Goal: Task Accomplishment & Management: Use online tool/utility

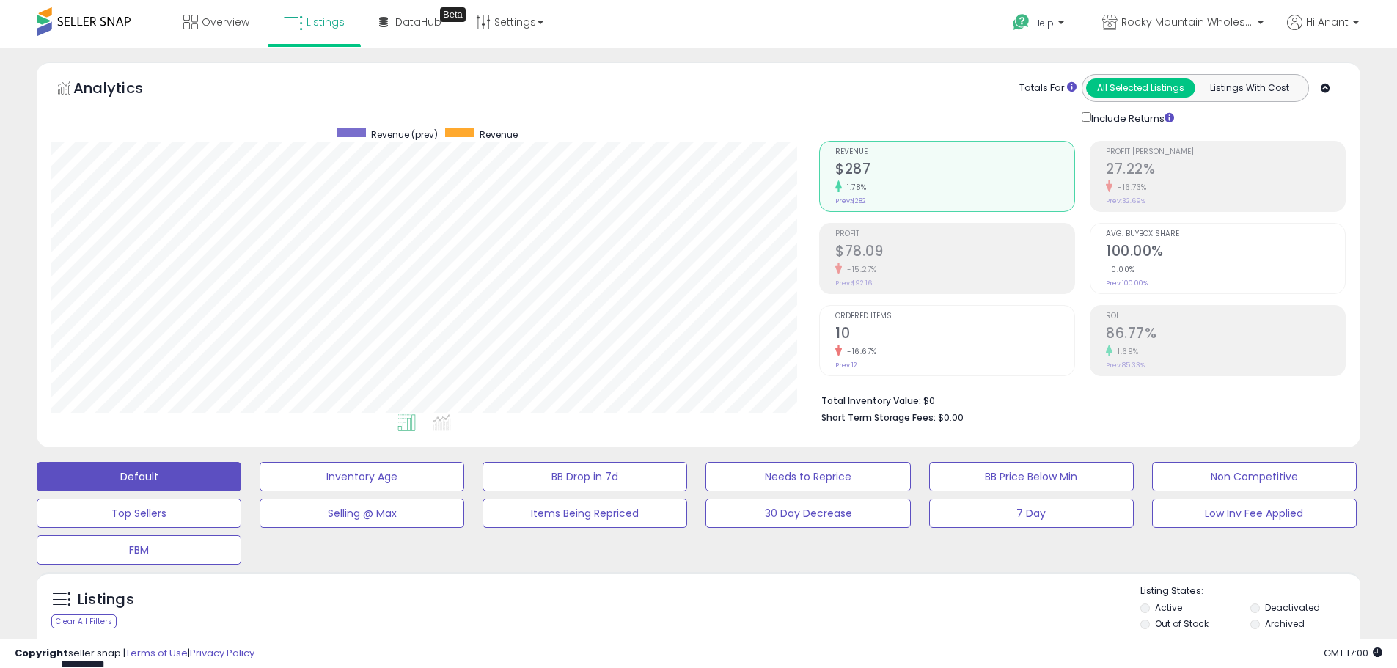
click at [63, 3] on div at bounding box center [84, 21] width 94 height 43
click at [68, 24] on span at bounding box center [84, 21] width 94 height 29
click at [109, 16] on span at bounding box center [84, 21] width 94 height 29
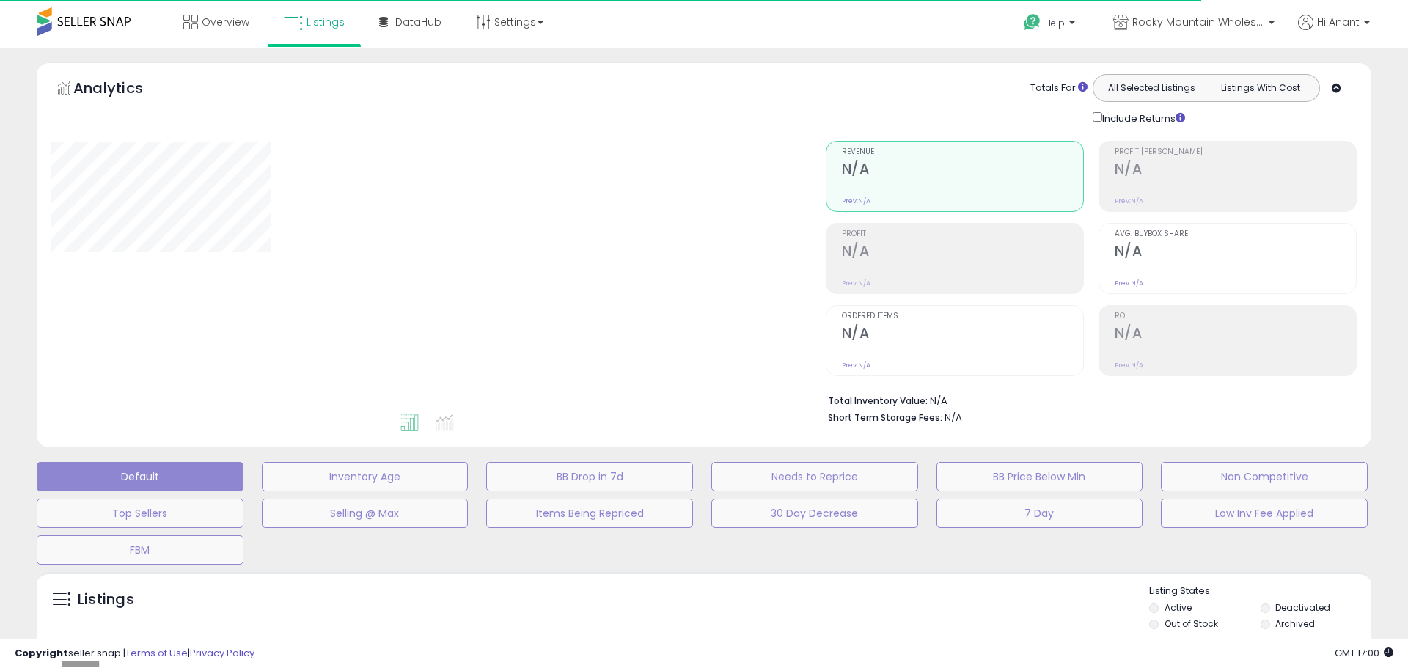
type input "**********"
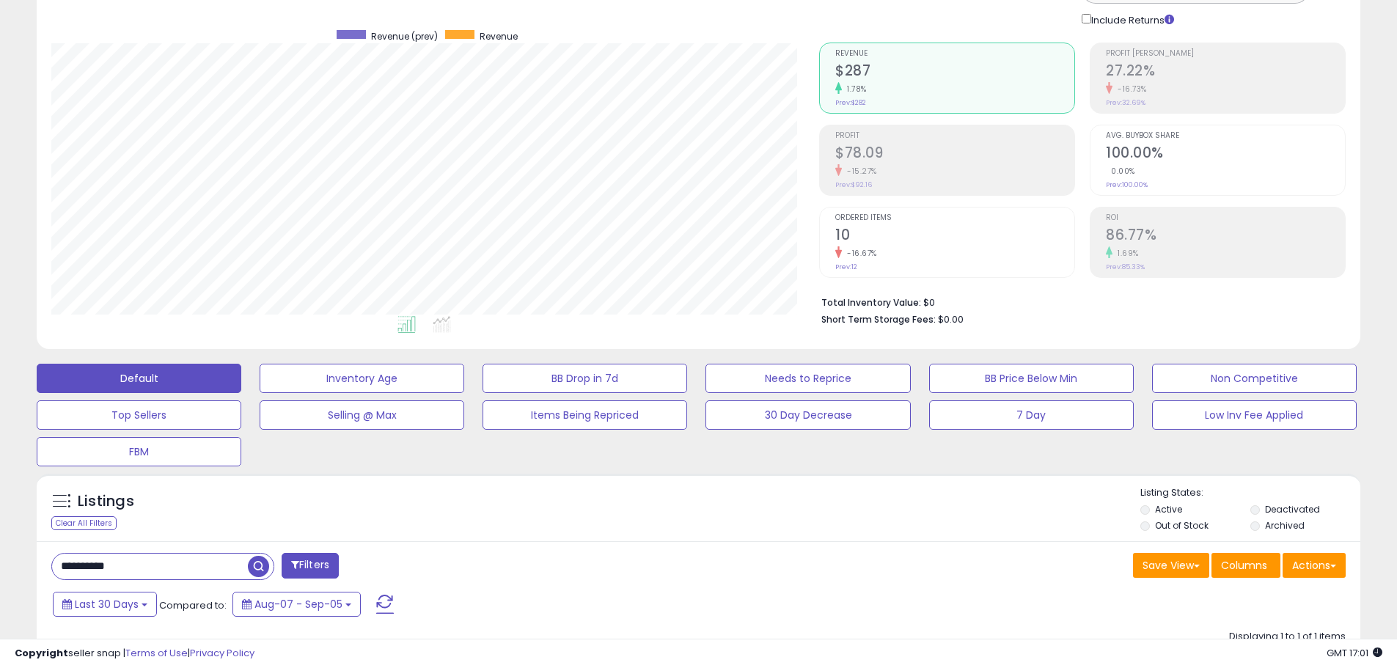
scroll to position [220, 0]
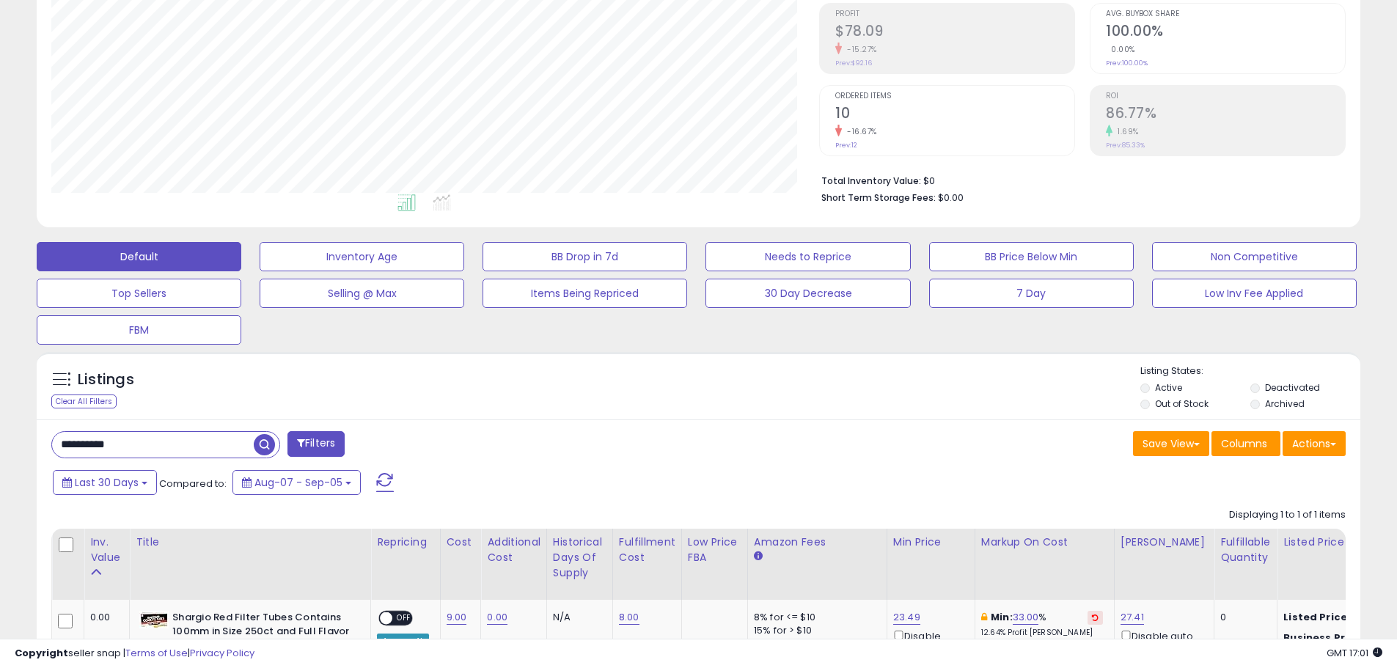
drag, startPoint x: 164, startPoint y: 453, endPoint x: 60, endPoint y: 447, distance: 104.3
click at [60, 447] on input "**********" at bounding box center [153, 445] width 202 height 26
click at [380, 449] on span "button" at bounding box center [385, 444] width 21 height 21
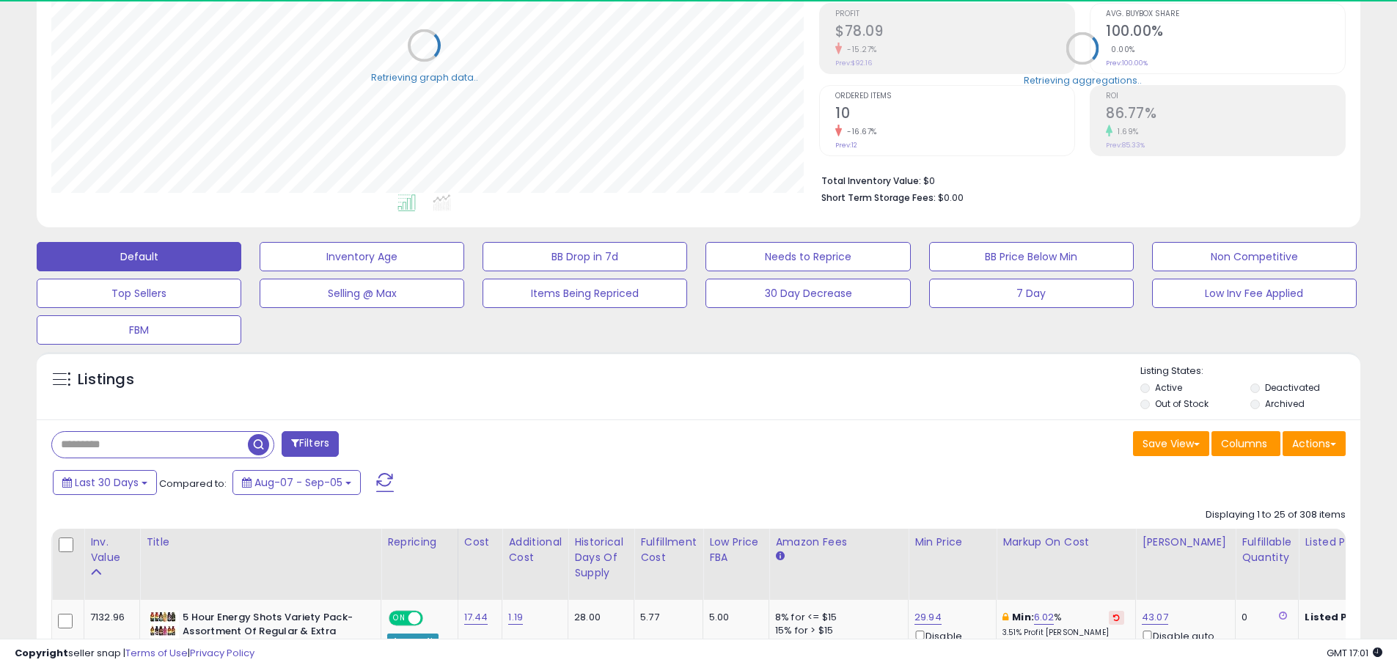
scroll to position [733241, 732773]
click at [942, 184] on li "Total Inventory Value: $71,748" at bounding box center [1078, 180] width 513 height 18
click at [942, 179] on li "Total Inventory Value: $71,748" at bounding box center [1078, 180] width 513 height 18
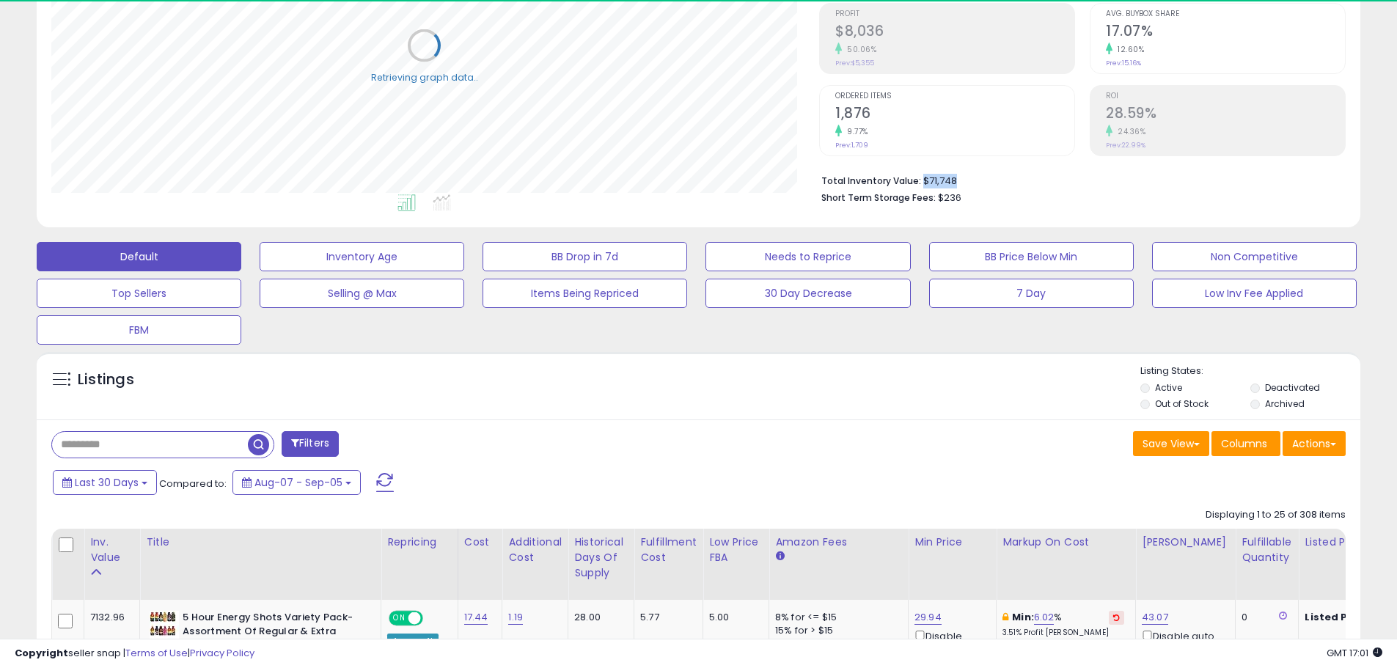
drag, startPoint x: 957, startPoint y: 177, endPoint x: 922, endPoint y: 177, distance: 35.2
click at [922, 177] on li "Total Inventory Value: $71,748" at bounding box center [1078, 180] width 513 height 18
copy li "$71,748"
click at [1030, 184] on li "Total Inventory Value: $71,748" at bounding box center [1078, 180] width 513 height 18
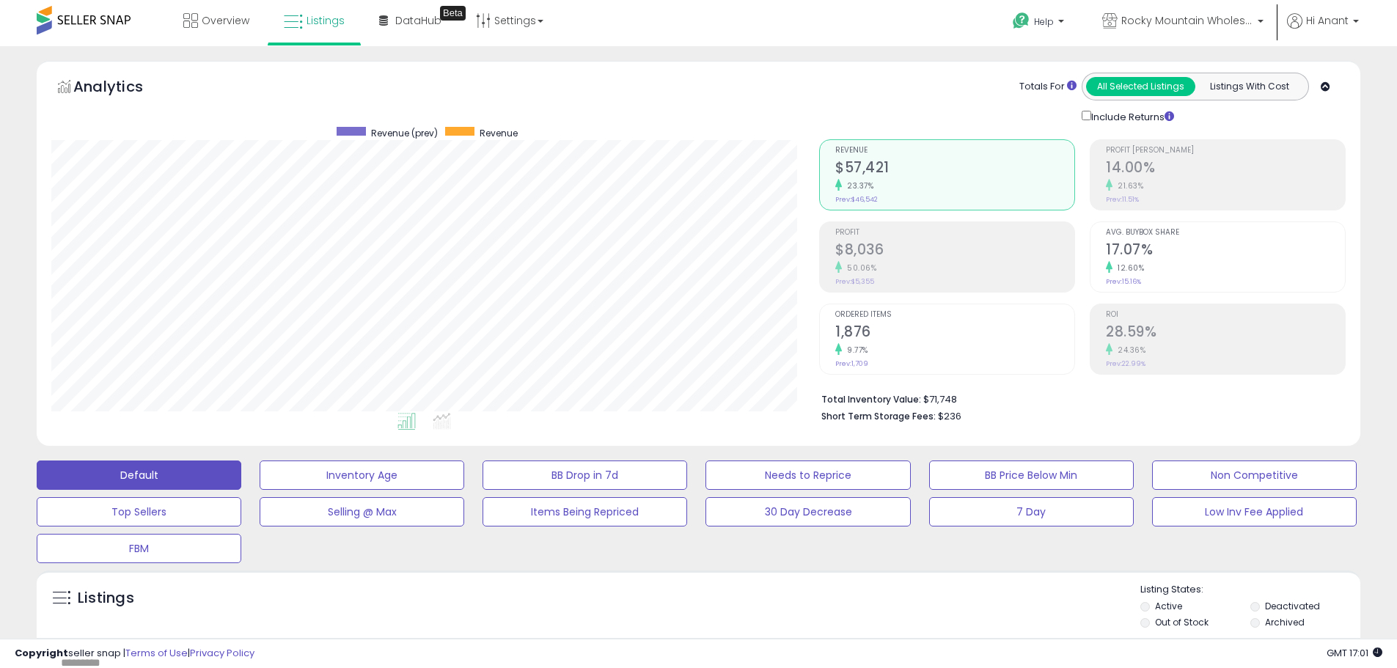
scroll to position [0, 0]
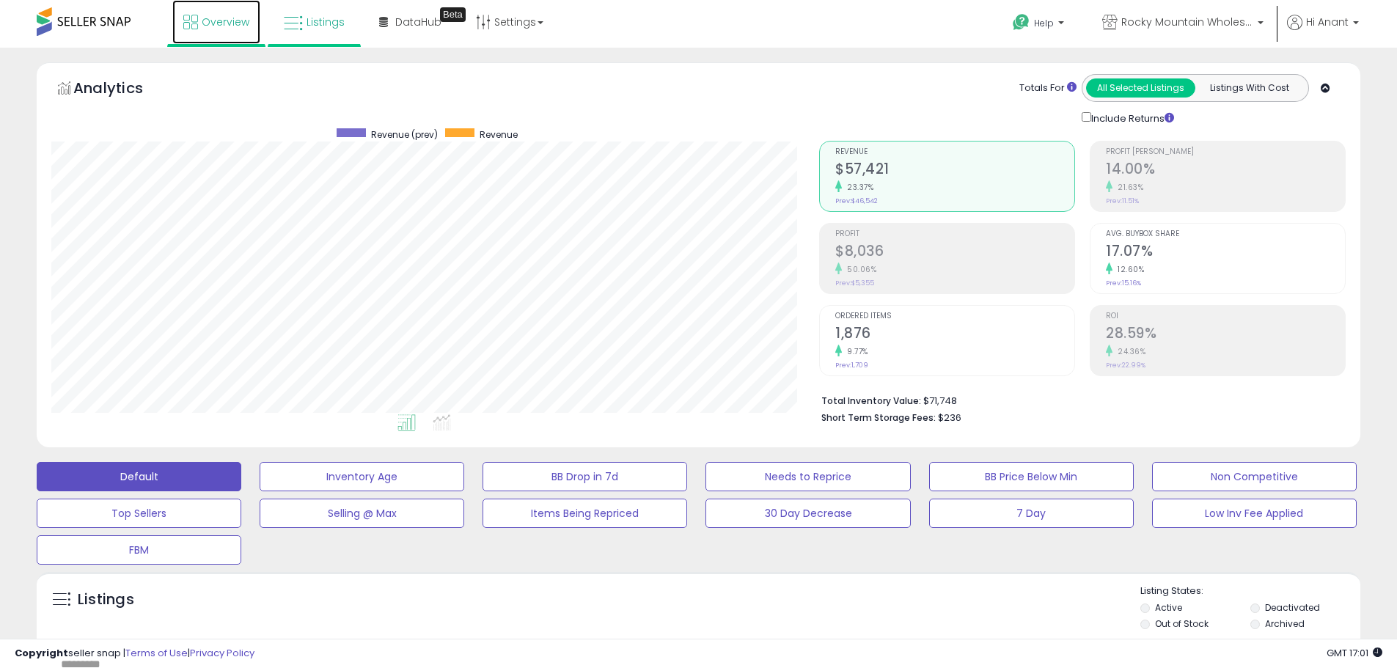
click at [200, 25] on link "Overview" at bounding box center [216, 22] width 88 height 44
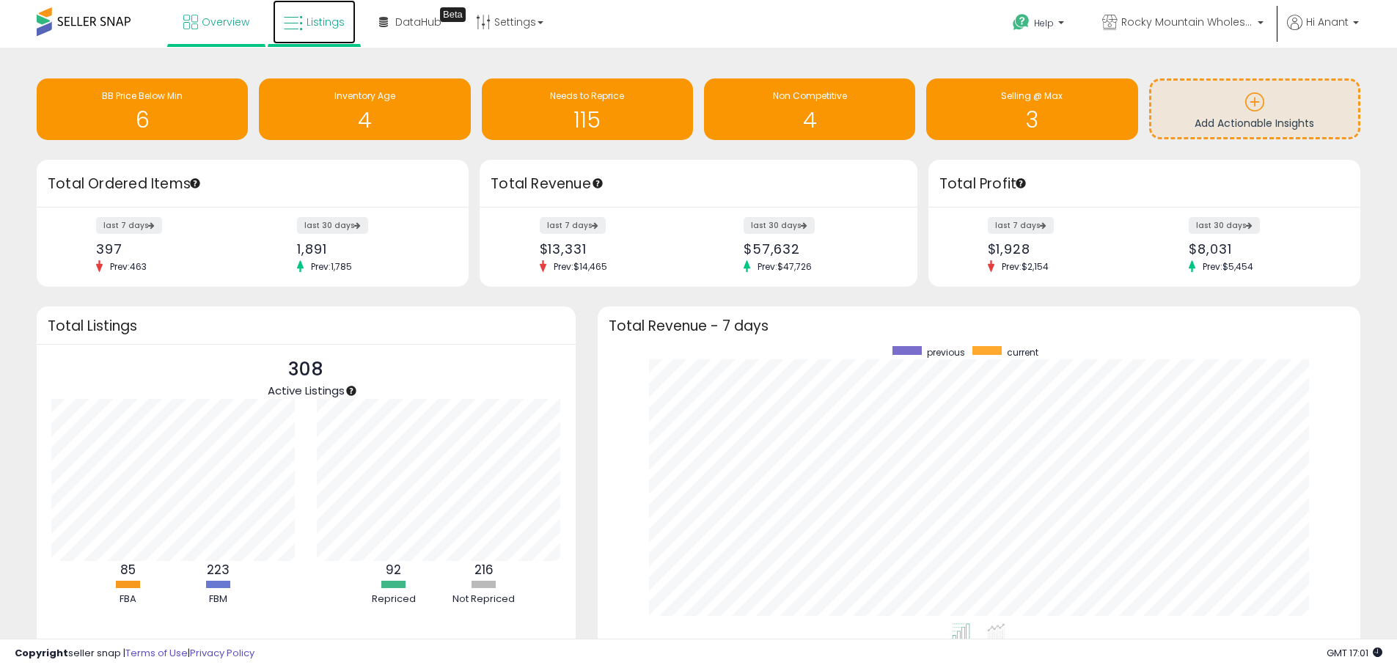
click at [321, 31] on link "Listings" at bounding box center [314, 22] width 83 height 44
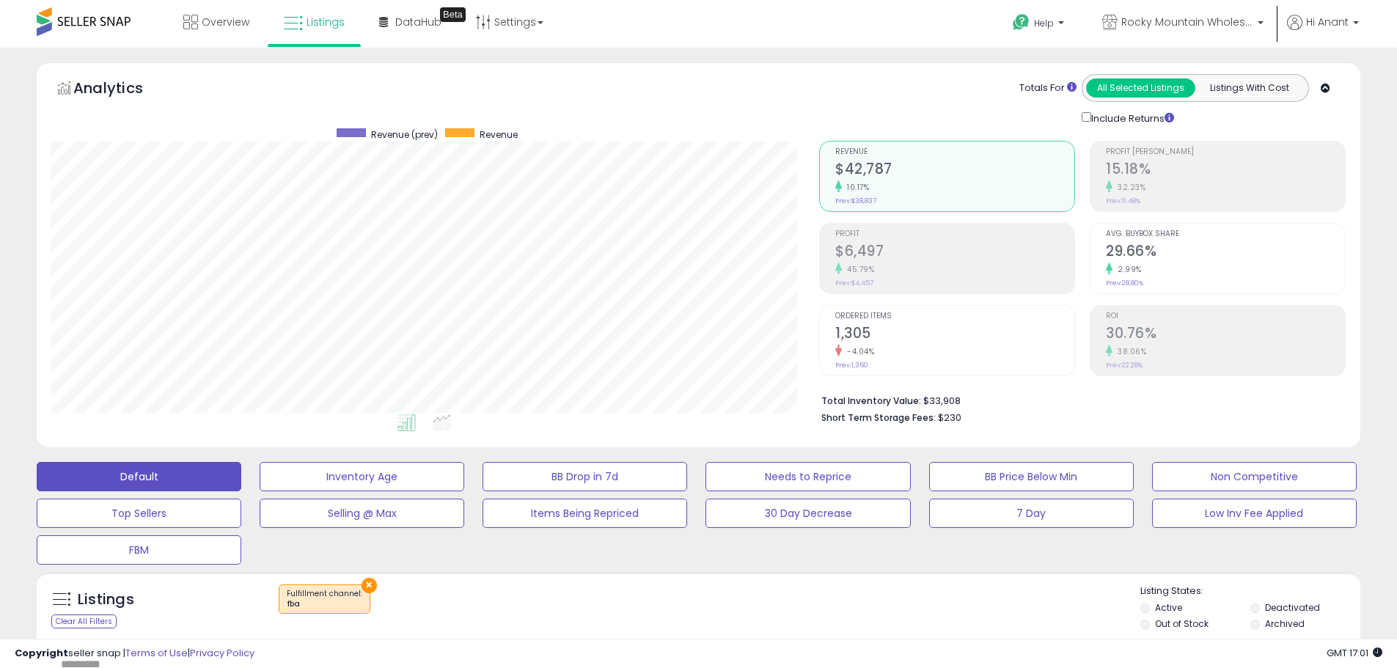
scroll to position [301, 768]
click at [938, 403] on li "Total Inventory Value: $33,908" at bounding box center [1078, 400] width 513 height 18
click at [955, 398] on li "Total Inventory Value: $33,908" at bounding box center [1078, 400] width 513 height 18
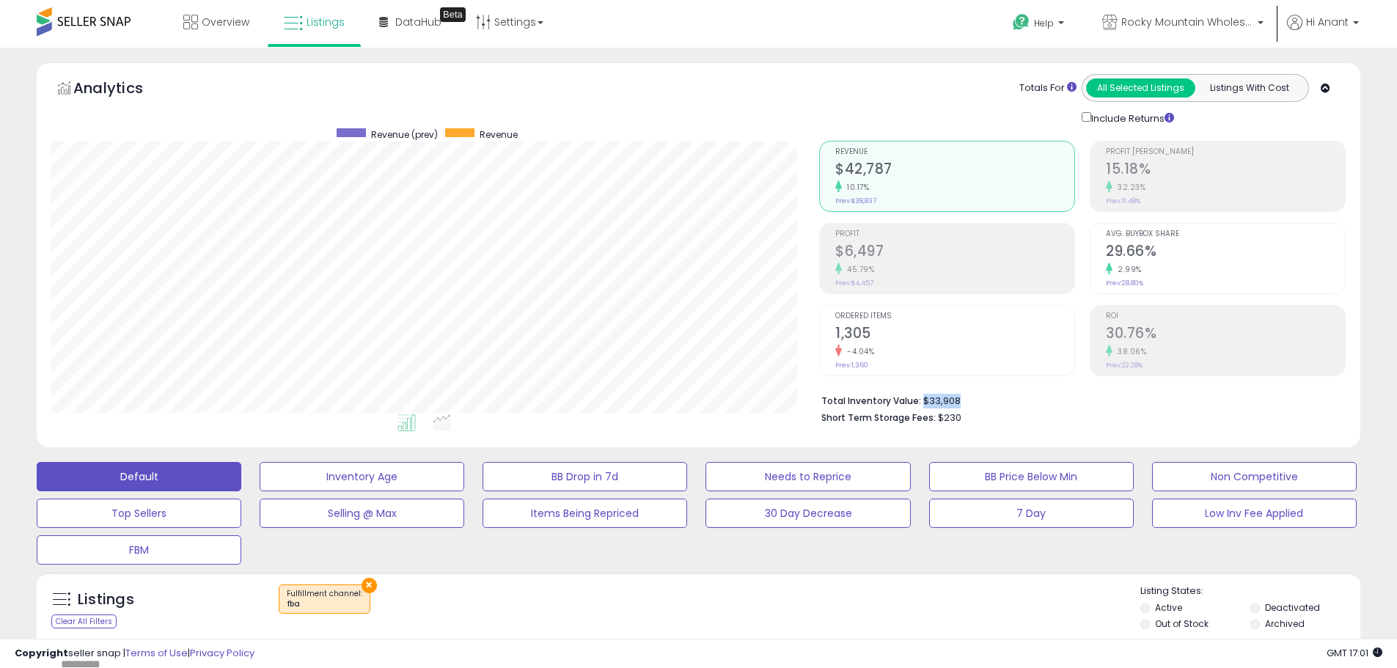
drag, startPoint x: 962, startPoint y: 398, endPoint x: 921, endPoint y: 398, distance: 40.3
click at [921, 398] on li "Total Inventory Value: $33,908" at bounding box center [1078, 400] width 513 height 18
copy li "$33,908"
